Goal: Book appointment/travel/reservation

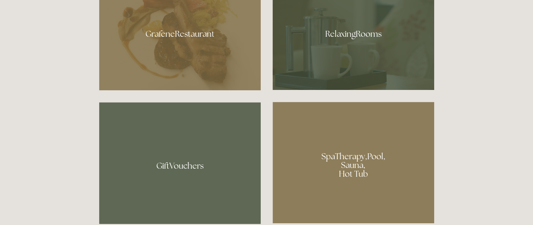
scroll to position [421, 0]
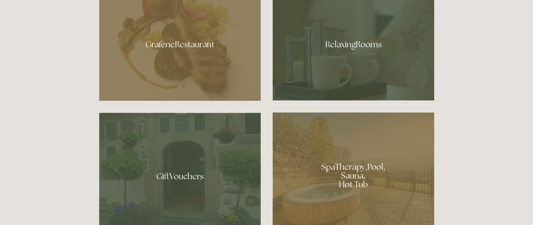
click at [185, 48] on div at bounding box center [180, 42] width 162 height 118
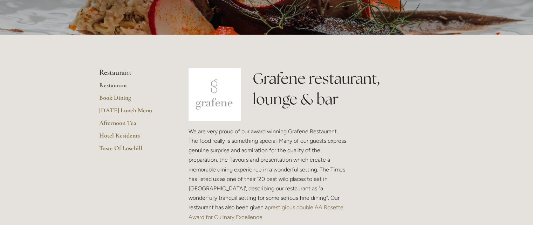
scroll to position [175, 0]
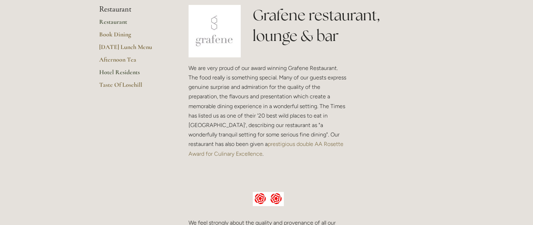
click at [114, 72] on link "Hotel Residents" at bounding box center [132, 74] width 67 height 13
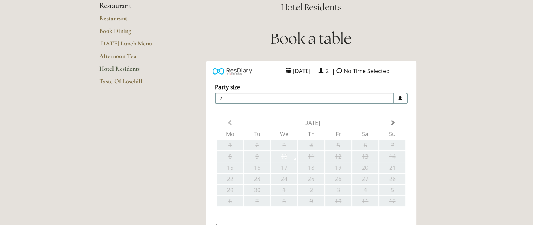
scroll to position [105, 0]
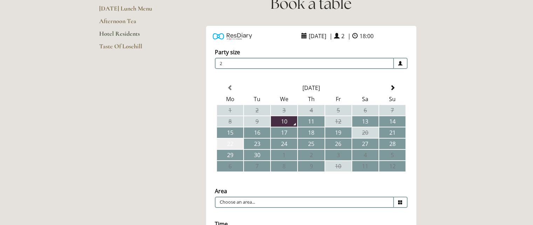
click at [233, 142] on td "22" at bounding box center [230, 144] width 26 height 11
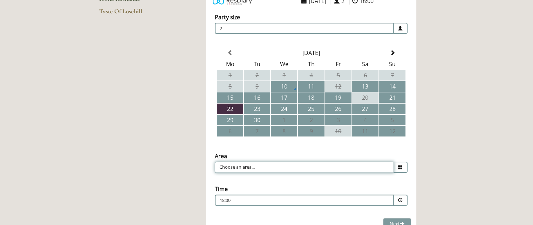
click at [287, 164] on input "Choose an area..." at bounding box center [304, 167] width 179 height 11
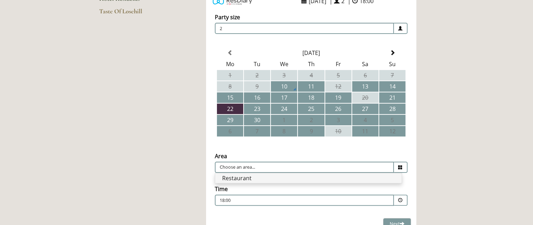
click at [266, 175] on li "Restaurant" at bounding box center [308, 179] width 187 height 10
type input "Restaurant"
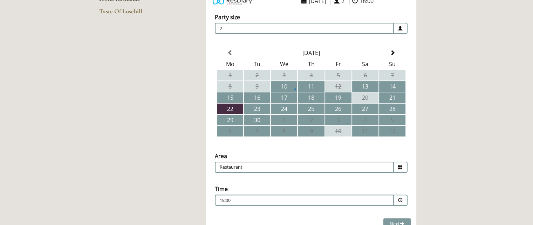
click at [400, 198] on span at bounding box center [400, 200] width 5 height 5
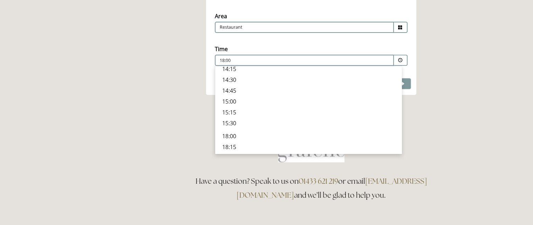
scroll to position [245, 0]
click at [226, 122] on p "19:30" at bounding box center [308, 126] width 173 height 8
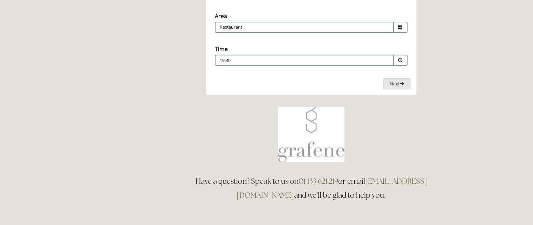
click at [390, 81] on span "Next" at bounding box center [397, 84] width 15 height 6
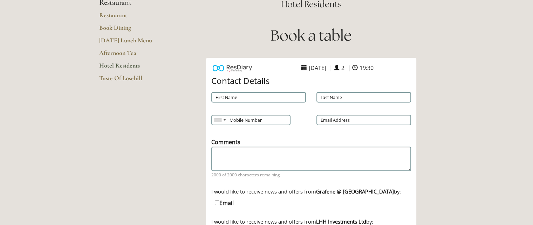
scroll to position [69, 0]
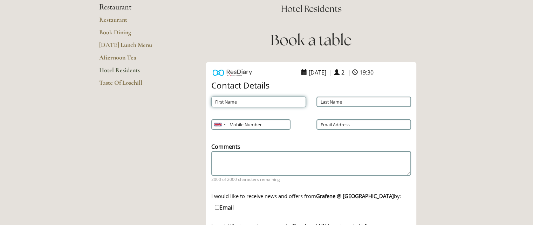
click at [269, 102] on input "First Name" at bounding box center [258, 102] width 95 height 11
type input "Belinda"
click at [338, 103] on input "Last Name" at bounding box center [364, 102] width 95 height 11
type input "Stevens"
click at [245, 124] on input "Mobile Number" at bounding box center [250, 125] width 79 height 11
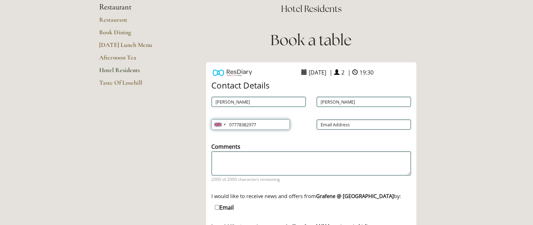
type input "07778382977"
click at [386, 127] on input "Email Address" at bounding box center [364, 125] width 95 height 11
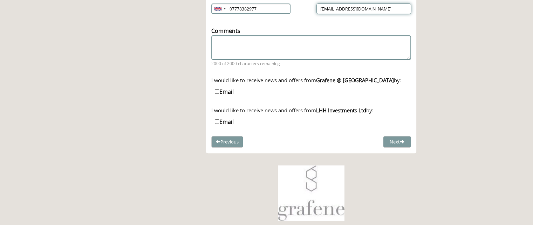
scroll to position [209, 0]
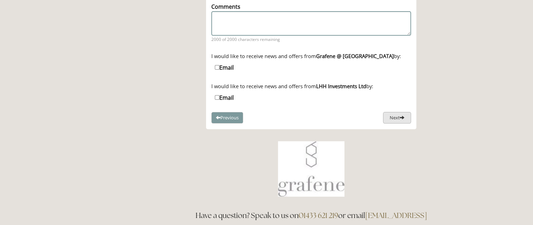
type input "jeffstevens5@aol.com"
click at [393, 117] on button "Next" at bounding box center [397, 118] width 28 height 12
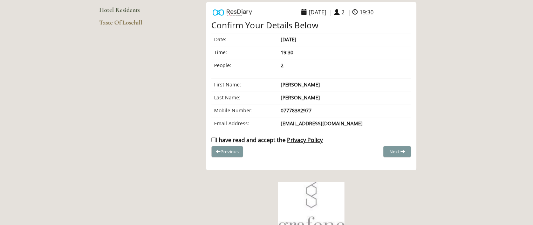
scroll to position [135, 0]
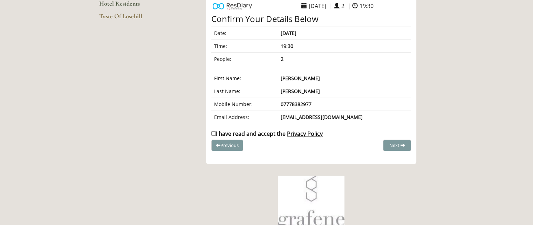
click at [213, 133] on input "I have read and accept the Privacy Policy" at bounding box center [213, 134] width 5 height 5
checkbox input "true"
click at [373, 144] on span "Complete Booking" at bounding box center [382, 145] width 39 height 6
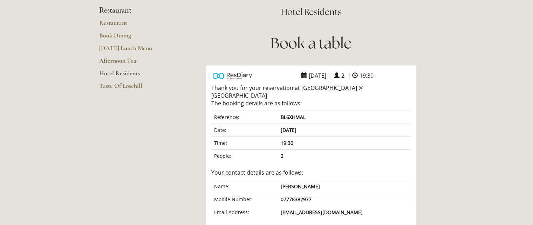
scroll to position [70, 0]
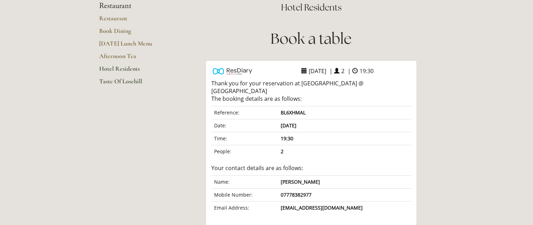
click at [126, 81] on link "Taste Of Losehill" at bounding box center [132, 83] width 67 height 13
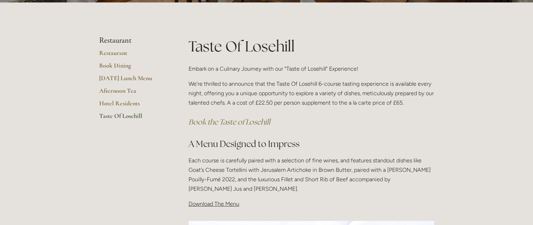
scroll to position [105, 0]
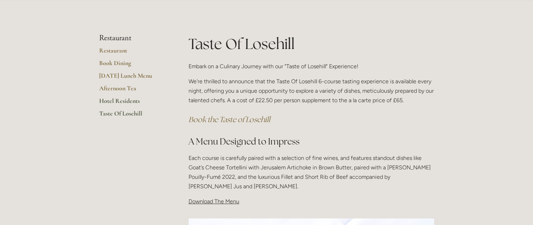
click at [123, 102] on link "Hotel Residents" at bounding box center [132, 103] width 67 height 13
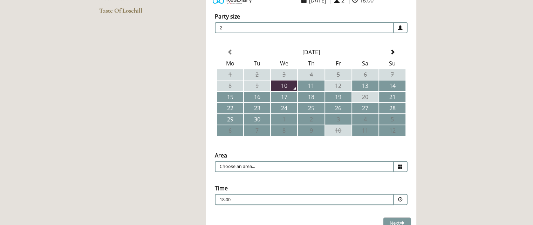
scroll to position [176, 0]
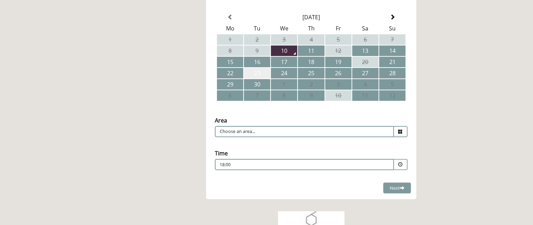
click at [259, 74] on td "23" at bounding box center [257, 73] width 26 height 11
click at [245, 130] on input "Choose an area..." at bounding box center [304, 131] width 179 height 11
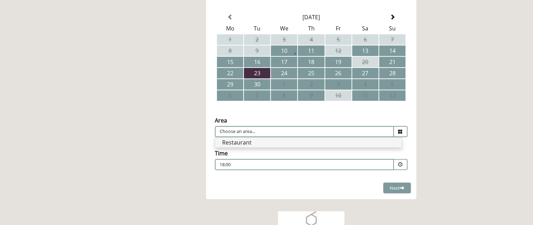
click at [243, 141] on li "Restaurant" at bounding box center [308, 143] width 187 height 10
type input "Restaurant"
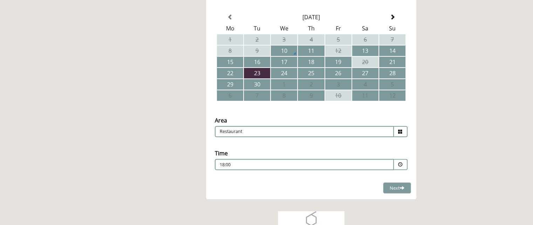
click at [243, 162] on p "18:00" at bounding box center [283, 165] width 127 height 6
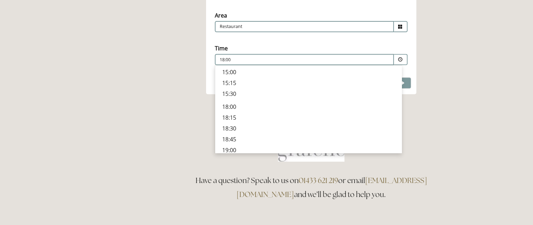
scroll to position [210, 0]
click at [229, 134] on p "19:00" at bounding box center [308, 138] width 173 height 8
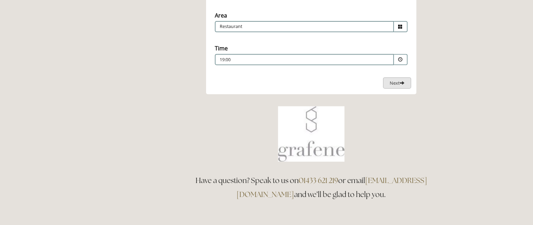
click at [390, 81] on span "Next" at bounding box center [397, 83] width 15 height 6
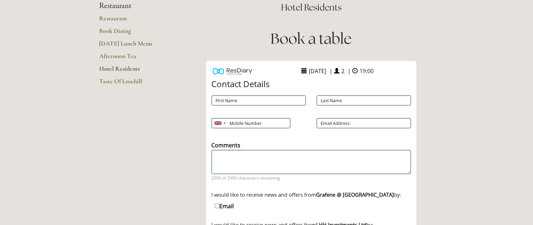
scroll to position [70, 0]
click at [281, 101] on input "First Name" at bounding box center [258, 101] width 95 height 11
type input "Belinda"
click at [341, 100] on input "Last Name" at bounding box center [364, 101] width 95 height 11
type input "Stevens"
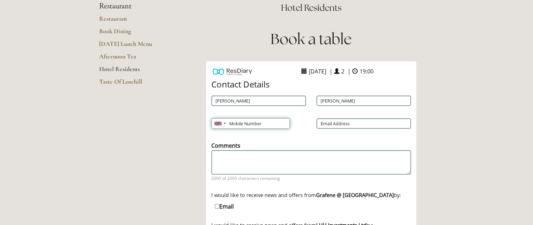
click at [249, 123] on input "Mobile Number" at bounding box center [250, 124] width 79 height 11
type input "07778382977"
click at [367, 126] on input "Email Address" at bounding box center [364, 124] width 95 height 11
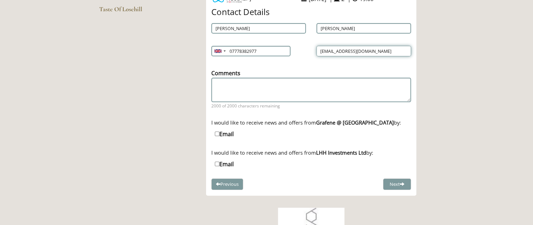
scroll to position [175, 0]
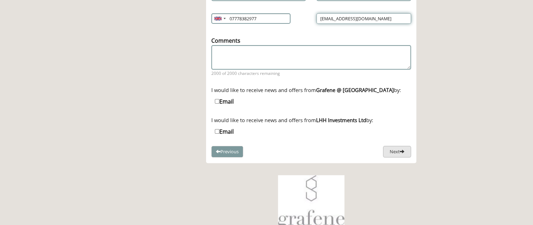
type input "jeffstevens5@aol.com"
click at [395, 151] on button "Next" at bounding box center [397, 152] width 28 height 12
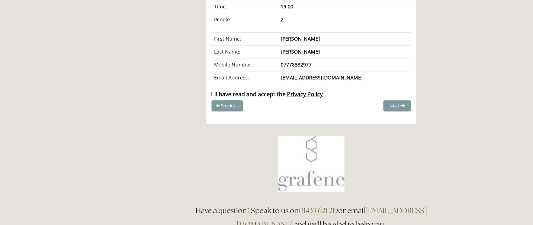
scroll to position [136, 0]
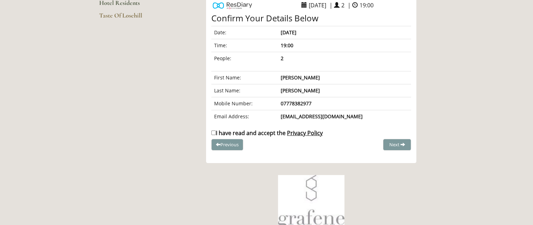
click at [212, 132] on input "I have read and accept the Privacy Policy" at bounding box center [213, 133] width 5 height 5
checkbox input "true"
click at [373, 142] on span "Complete Booking" at bounding box center [382, 145] width 39 height 6
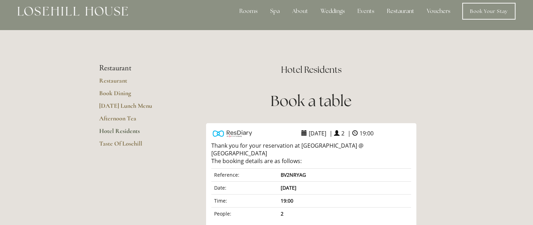
scroll to position [0, 0]
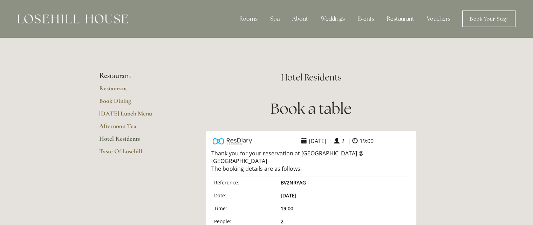
click at [129, 139] on link "Hotel Residents" at bounding box center [132, 141] width 67 height 13
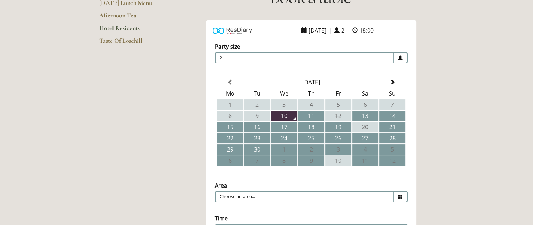
scroll to position [140, 0]
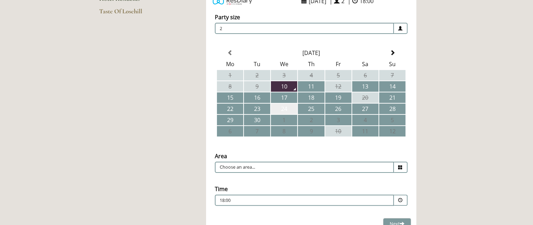
click at [283, 110] on td "24" at bounding box center [284, 109] width 26 height 11
click at [290, 162] on input "Choose an area..." at bounding box center [304, 167] width 179 height 11
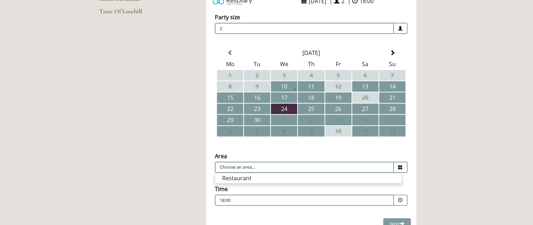
click at [242, 177] on li "Restaurant" at bounding box center [308, 179] width 187 height 10
type input "Restaurant"
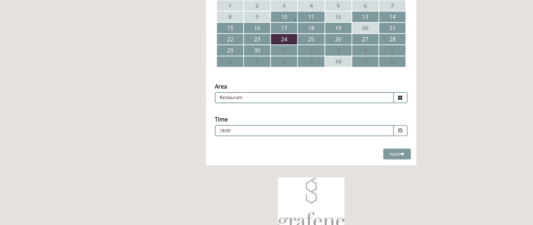
scroll to position [210, 0]
click at [332, 128] on p "18:00" at bounding box center [283, 131] width 127 height 6
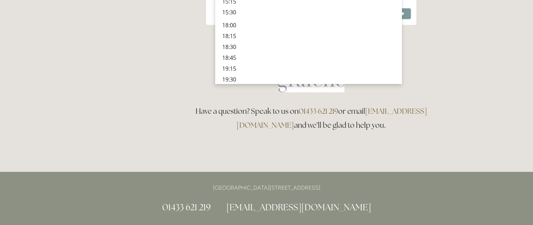
click at [227, 65] on p "19:15" at bounding box center [308, 69] width 173 height 8
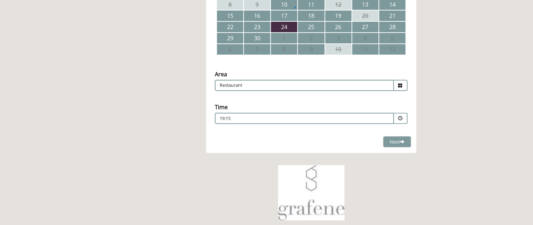
scroll to position [175, 0]
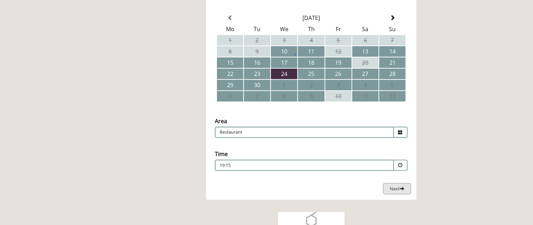
click at [386, 187] on button "Next Loading..." at bounding box center [397, 189] width 28 height 12
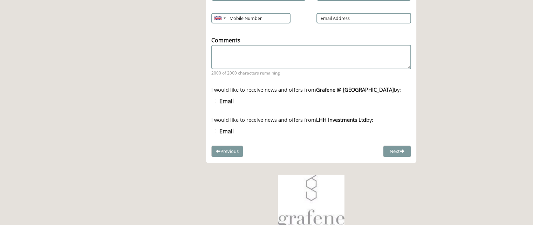
scroll to position [139, 0]
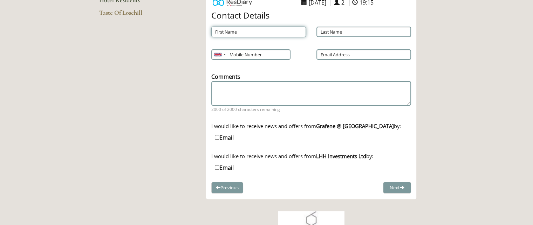
click at [244, 33] on input "First Name" at bounding box center [258, 32] width 95 height 11
type input "[PERSON_NAME]"
click at [355, 32] on input "Last Name" at bounding box center [364, 32] width 95 height 11
type input "[PERSON_NAME]"
click at [237, 53] on input "Mobile Number" at bounding box center [250, 54] width 79 height 11
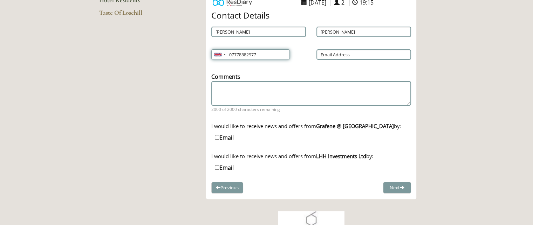
type input "07778382977"
click at [332, 54] on input "Email Address" at bounding box center [364, 54] width 95 height 11
type input "[EMAIL_ADDRESS][DOMAIN_NAME]"
click at [389, 188] on button "Next" at bounding box center [397, 188] width 28 height 12
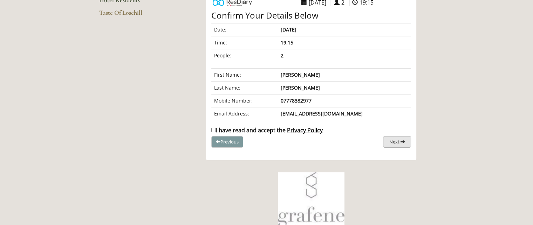
click at [388, 140] on button "Next" at bounding box center [397, 142] width 28 height 12
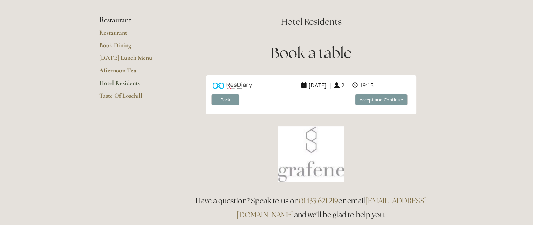
scroll to position [34, 0]
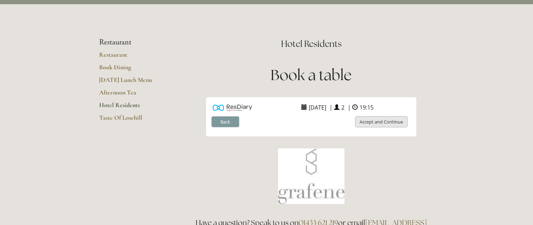
click at [367, 120] on button "Accept and Continue" at bounding box center [381, 122] width 53 height 12
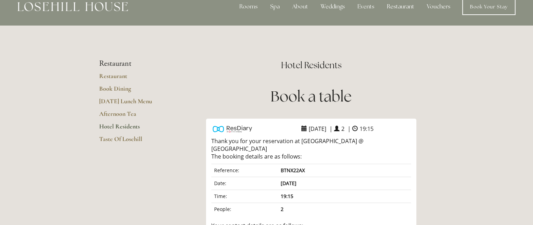
scroll to position [0, 0]
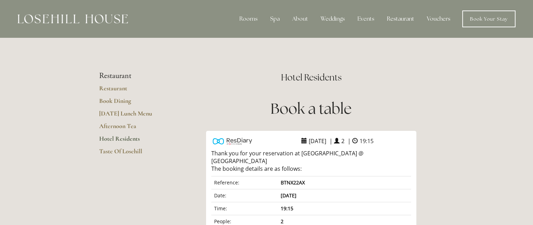
click at [128, 139] on link "Hotel Residents" at bounding box center [132, 141] width 67 height 13
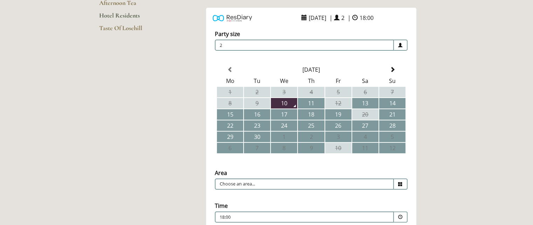
scroll to position [140, 0]
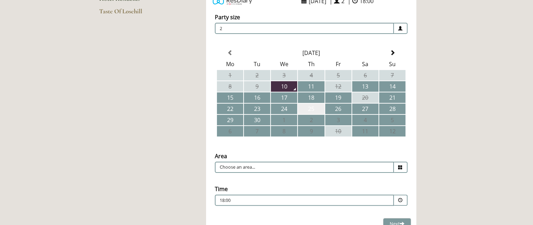
click at [311, 108] on td "25" at bounding box center [311, 109] width 26 height 11
click at [231, 165] on input "Choose an area..." at bounding box center [304, 167] width 179 height 11
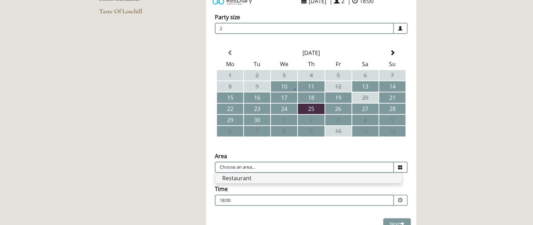
click at [231, 177] on li "Restaurant" at bounding box center [308, 179] width 187 height 10
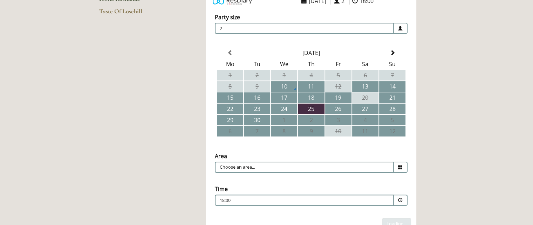
type input "Restaurant"
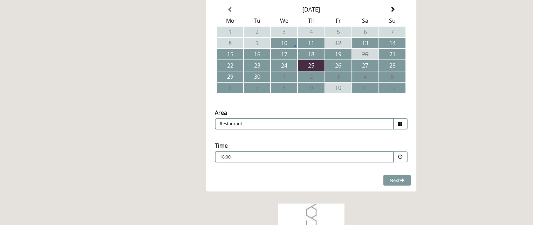
scroll to position [245, 0]
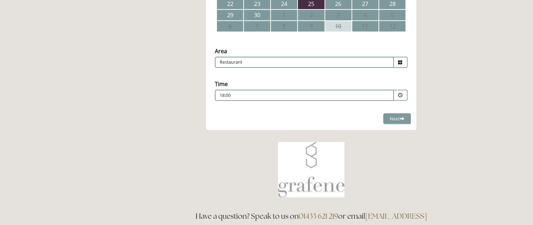
click at [236, 93] on p "18:00" at bounding box center [283, 96] width 127 height 6
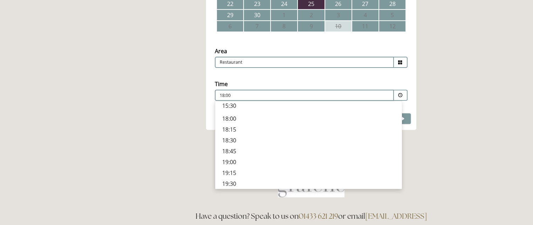
scroll to position [262, 0]
click at [229, 119] on p "19:00" at bounding box center [308, 123] width 173 height 8
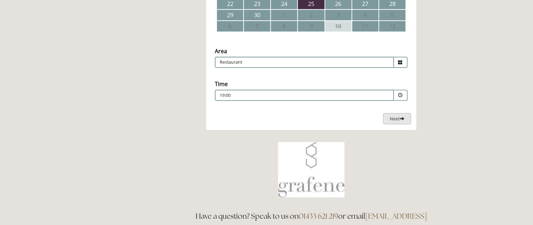
click at [394, 118] on span "Next" at bounding box center [397, 119] width 15 height 6
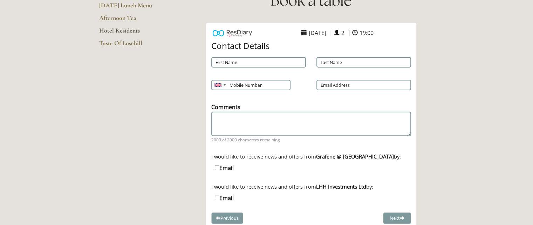
scroll to position [104, 0]
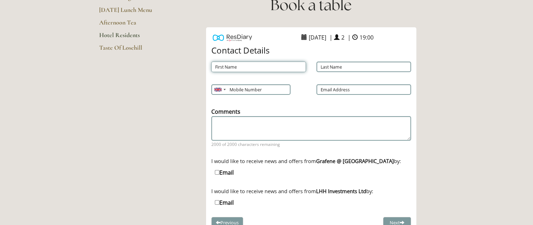
click at [257, 68] on input "First Name" at bounding box center [258, 67] width 95 height 11
type input "[PERSON_NAME]"
click at [339, 66] on input "Last Name" at bounding box center [364, 67] width 95 height 11
type input "[PERSON_NAME]"
click at [273, 91] on input "Mobile Number" at bounding box center [250, 90] width 79 height 11
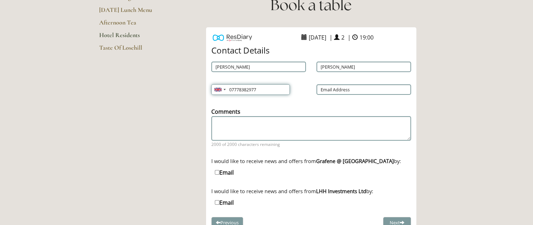
type input "07778382977"
click at [377, 89] on input "Email Address" at bounding box center [364, 90] width 95 height 11
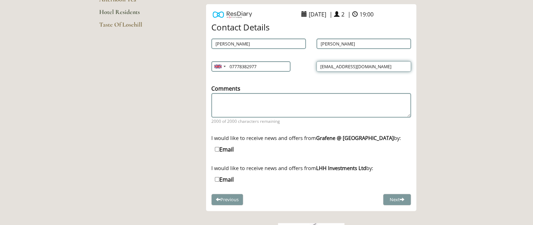
scroll to position [139, 0]
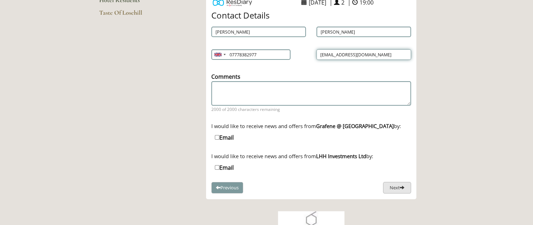
type input "[EMAIL_ADDRESS][DOMAIN_NAME]"
click at [393, 187] on button "Next" at bounding box center [397, 188] width 28 height 12
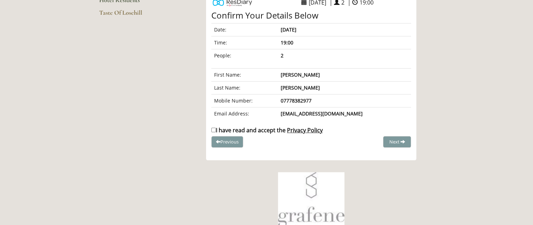
click at [212, 130] on input "I have read and accept the Privacy Policy" at bounding box center [213, 130] width 5 height 5
checkbox input "true"
click at [372, 140] on span "Complete Booking" at bounding box center [382, 142] width 39 height 6
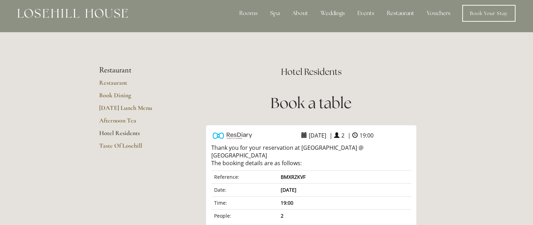
scroll to position [0, 0]
